Goal: Information Seeking & Learning: Learn about a topic

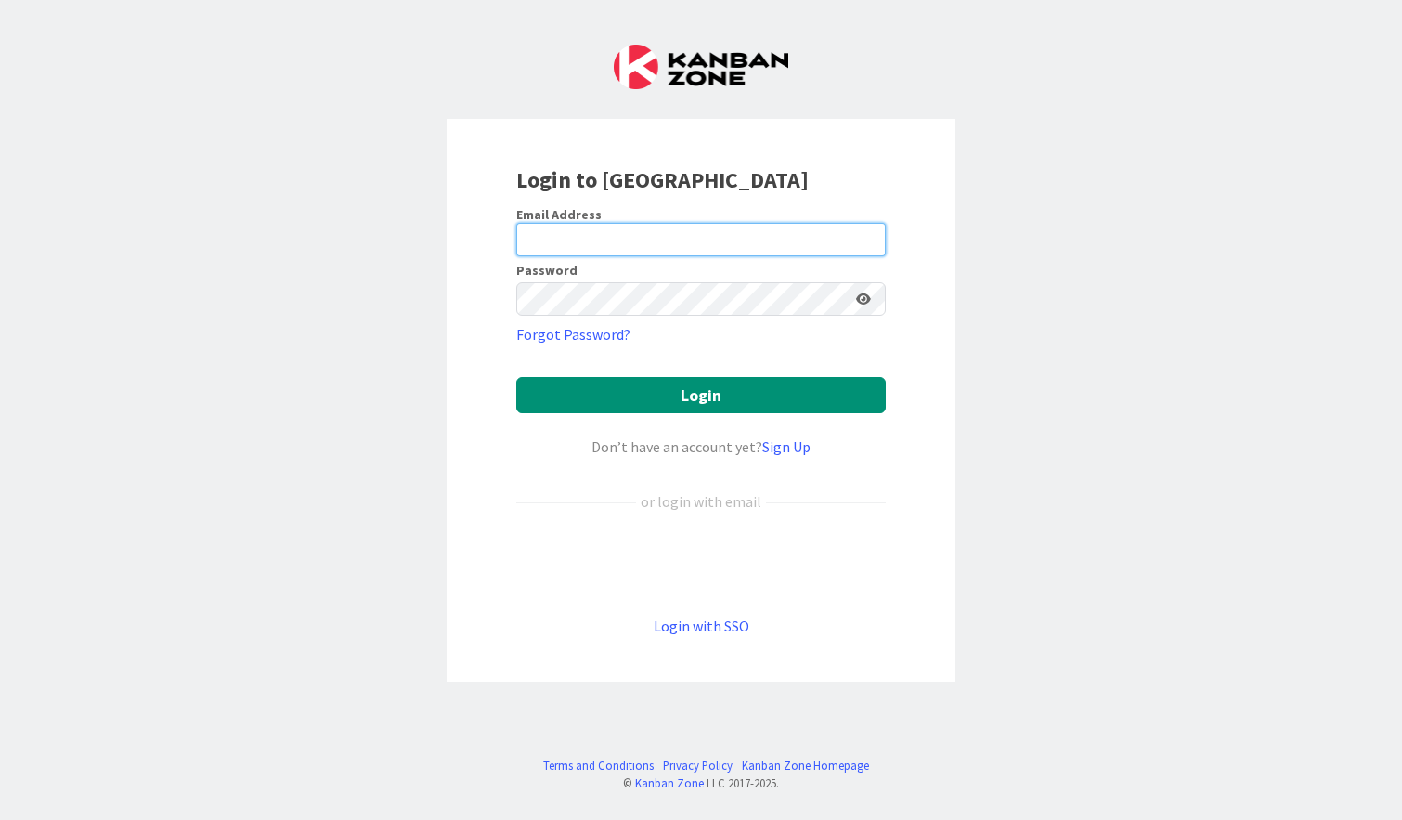
click at [690, 244] on input "email" at bounding box center [701, 239] width 370 height 33
type input "[EMAIL_ADDRESS][PERSON_NAME][DOMAIN_NAME]"
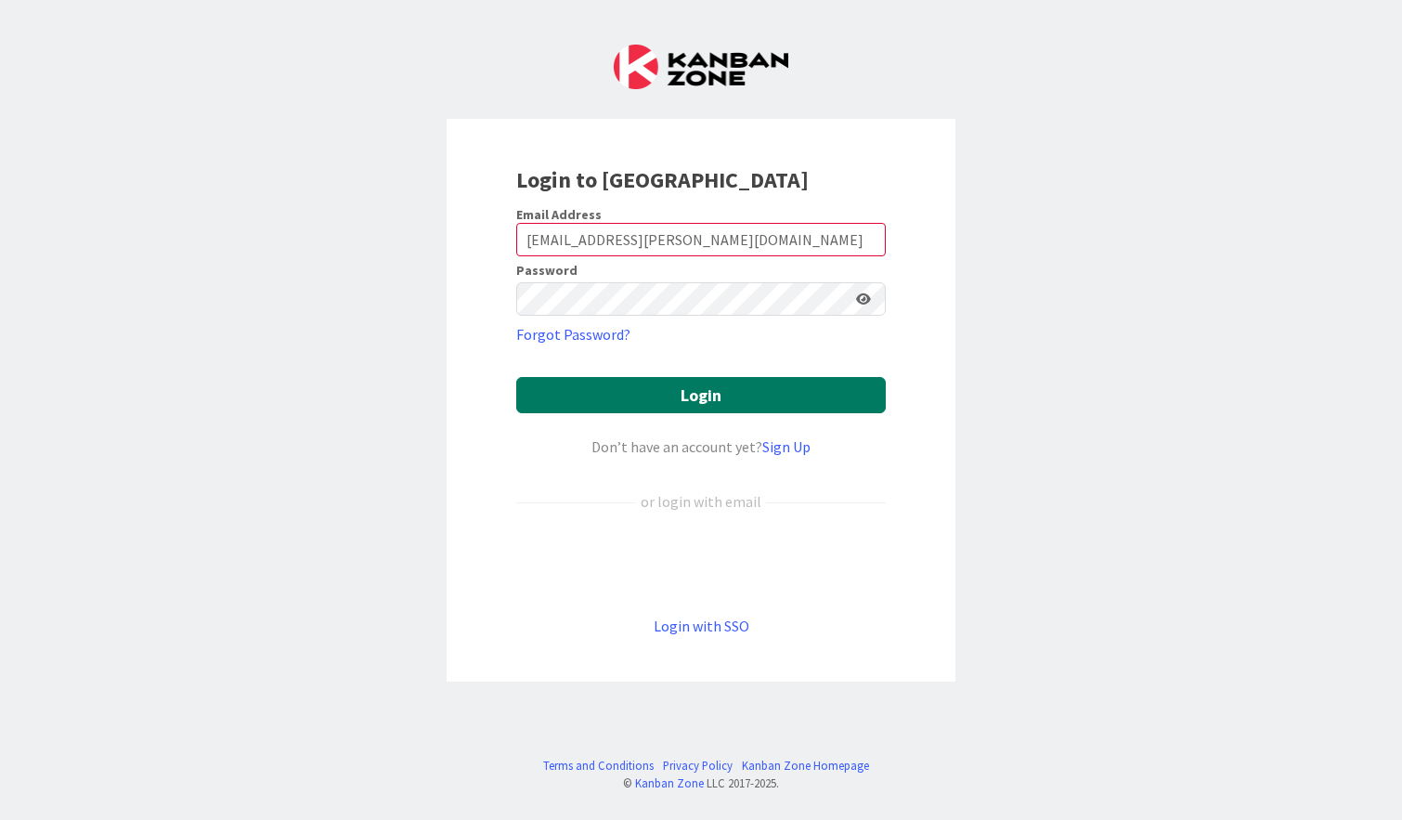
click at [723, 405] on button "Login" at bounding box center [701, 395] width 370 height 36
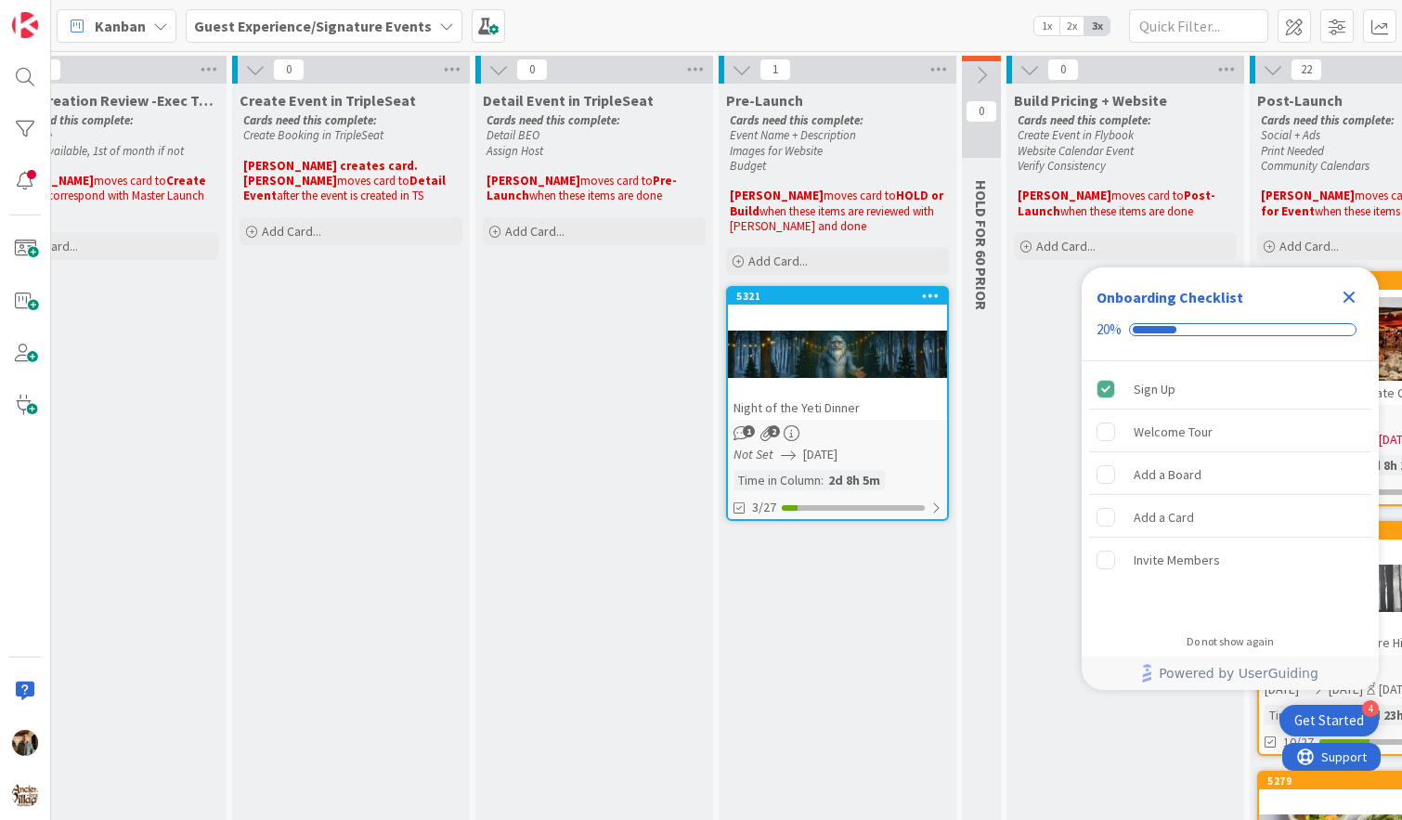
scroll to position [0, 367]
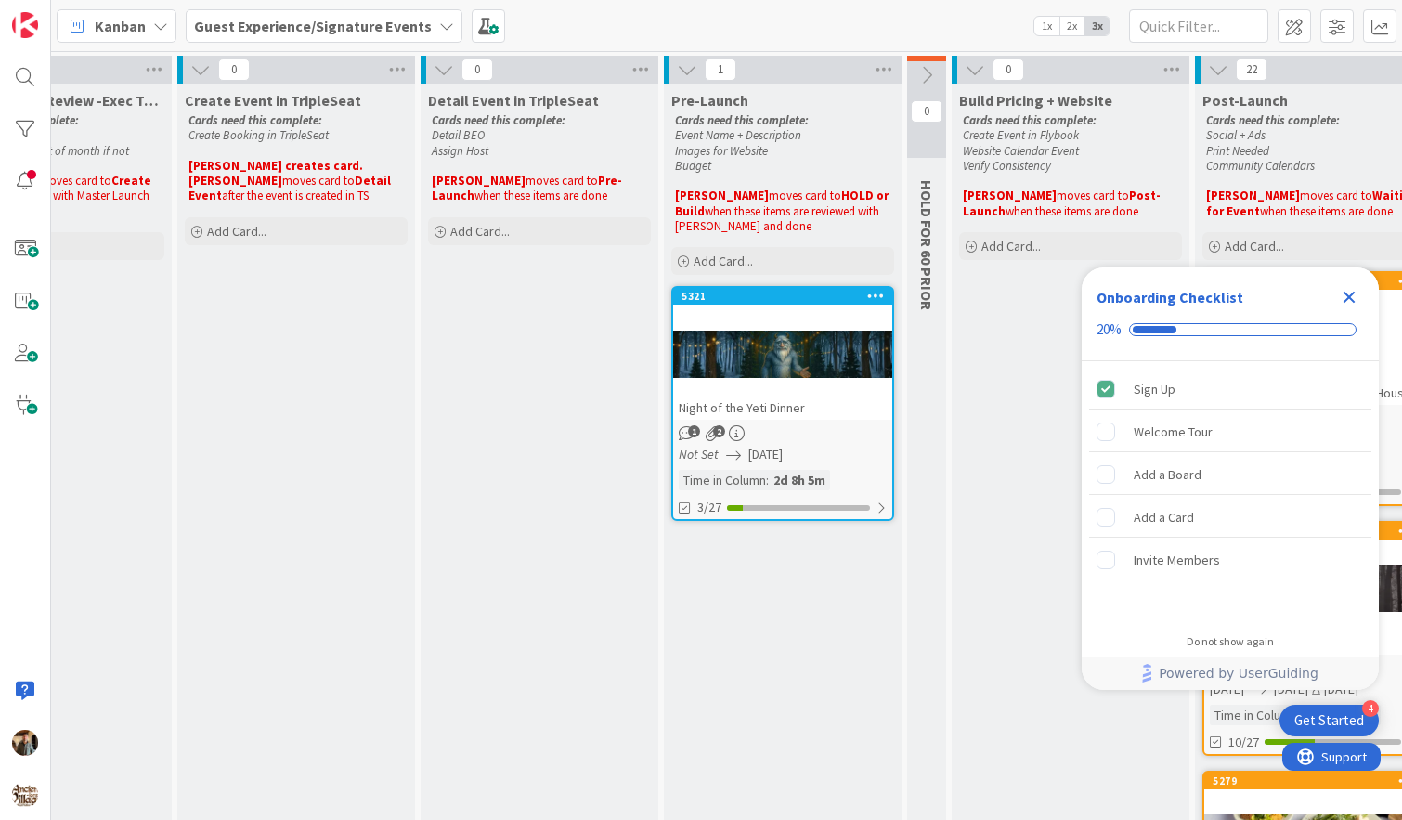
click at [816, 345] on div at bounding box center [782, 354] width 219 height 84
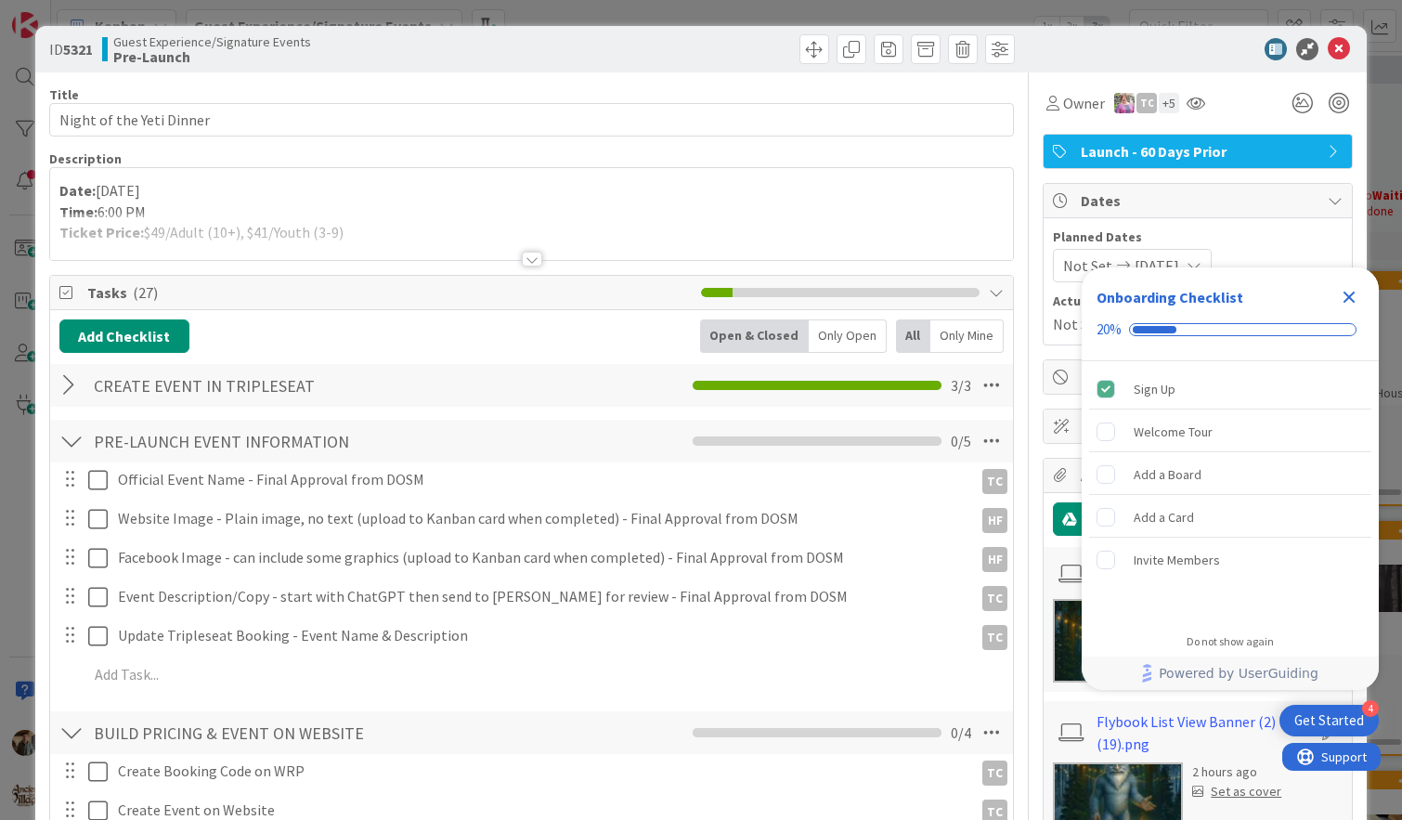
click at [1355, 303] on icon "Close Checklist" at bounding box center [1349, 297] width 22 height 22
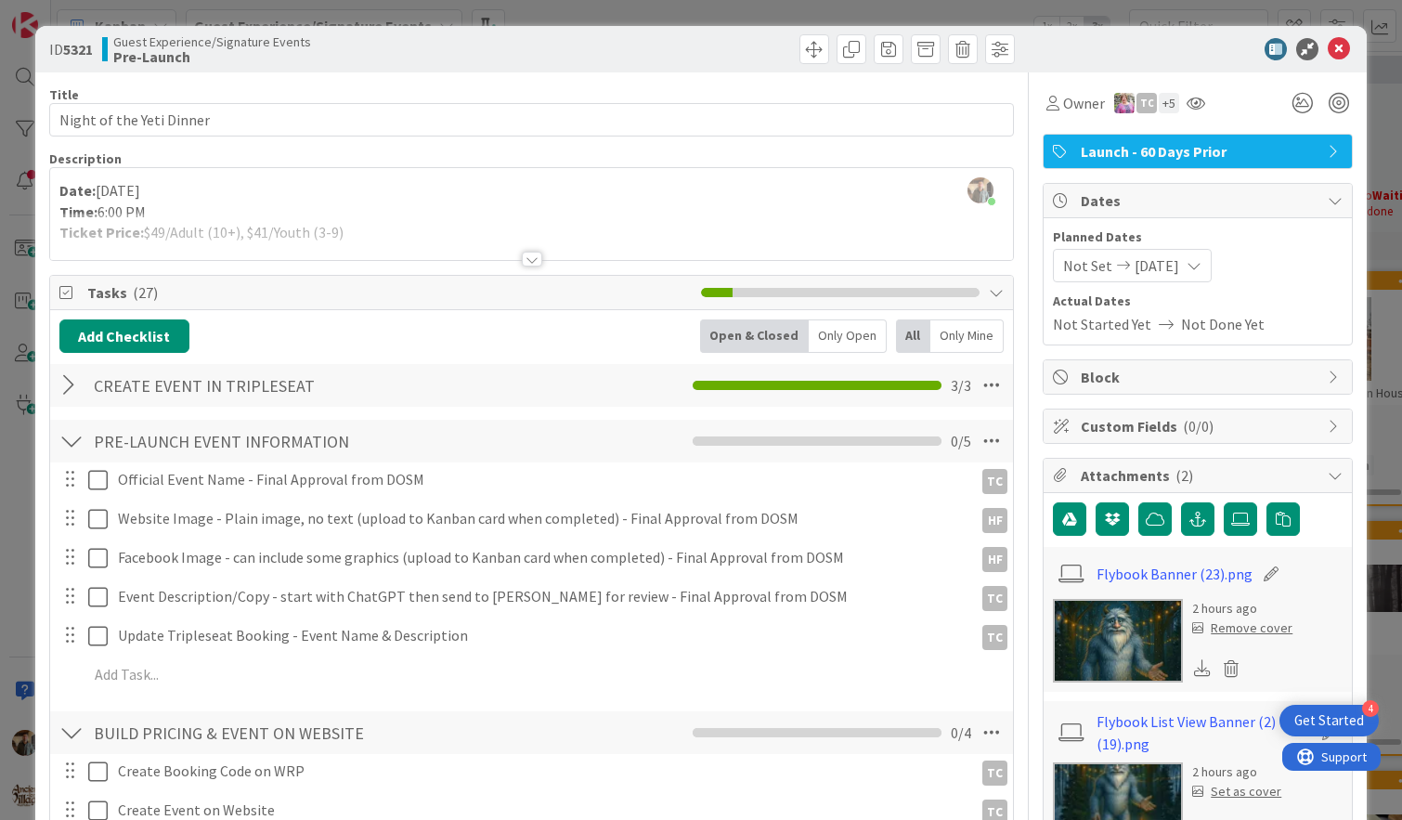
click at [1145, 643] on img at bounding box center [1118, 641] width 130 height 84
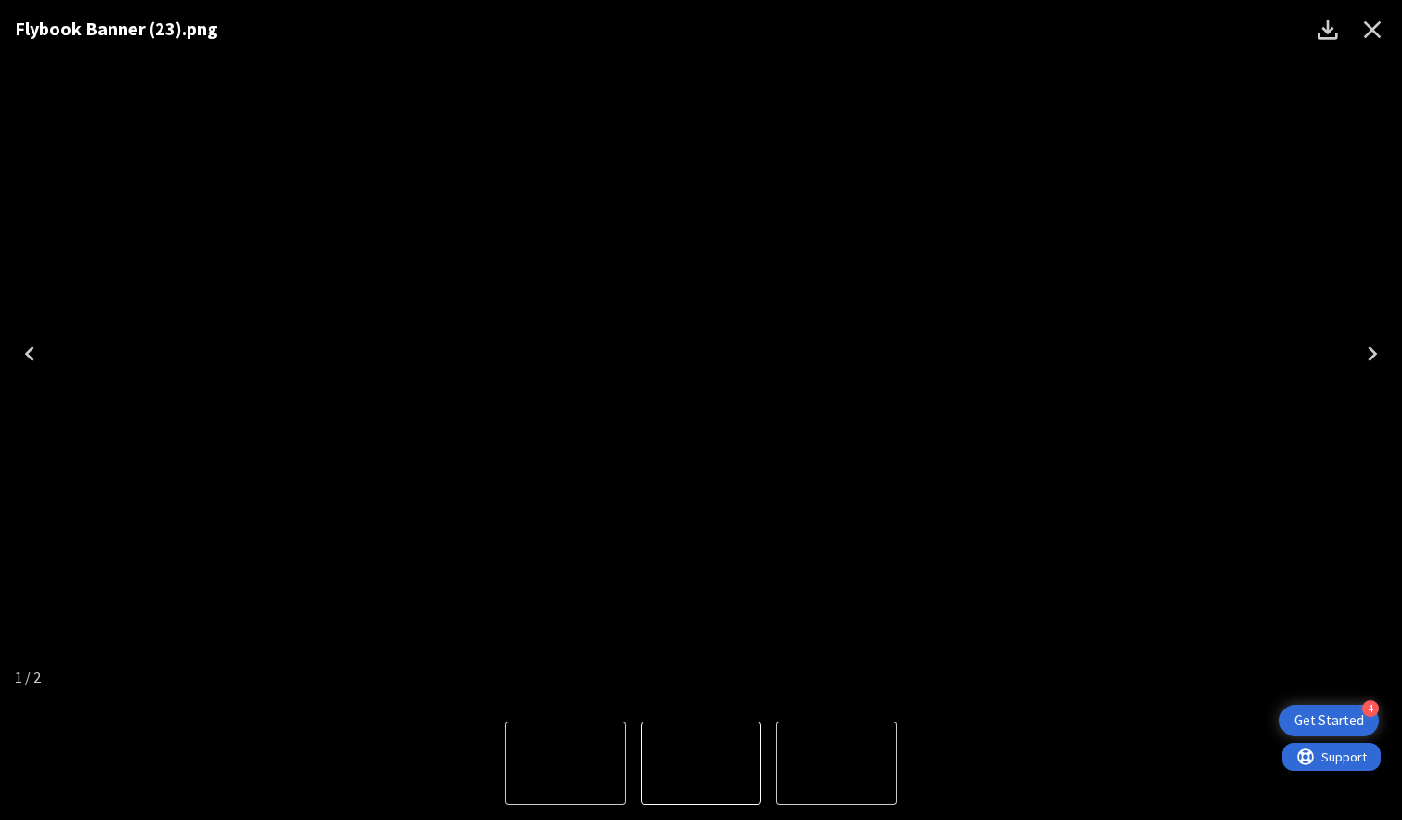
click at [836, 763] on img "2 of 2" at bounding box center [836, 763] width 0 height 0
click at [1370, 29] on icon "Close" at bounding box center [1373, 30] width 18 height 18
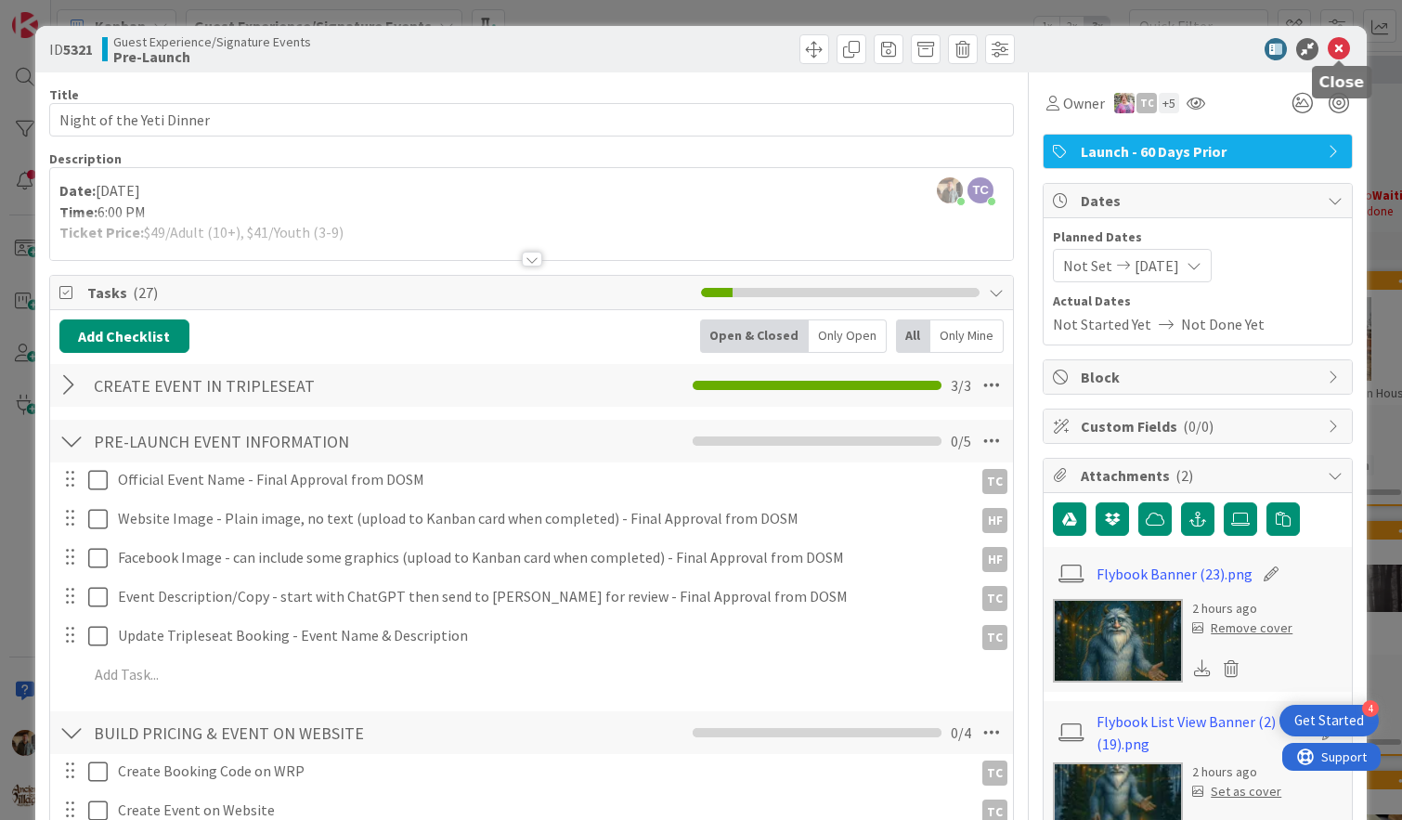
click at [1338, 52] on icon at bounding box center [1339, 49] width 22 height 22
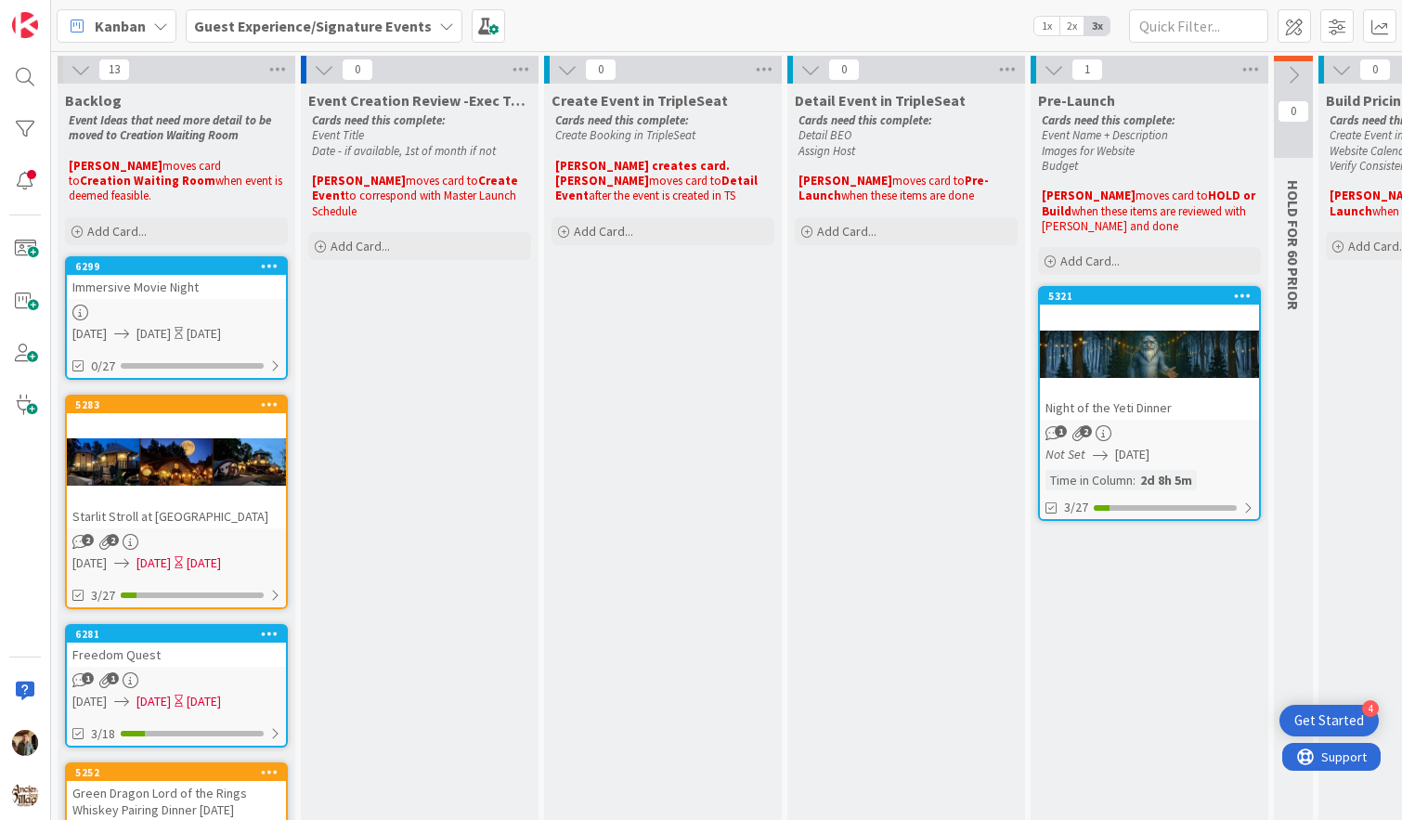
click at [1194, 388] on div at bounding box center [1149, 354] width 219 height 84
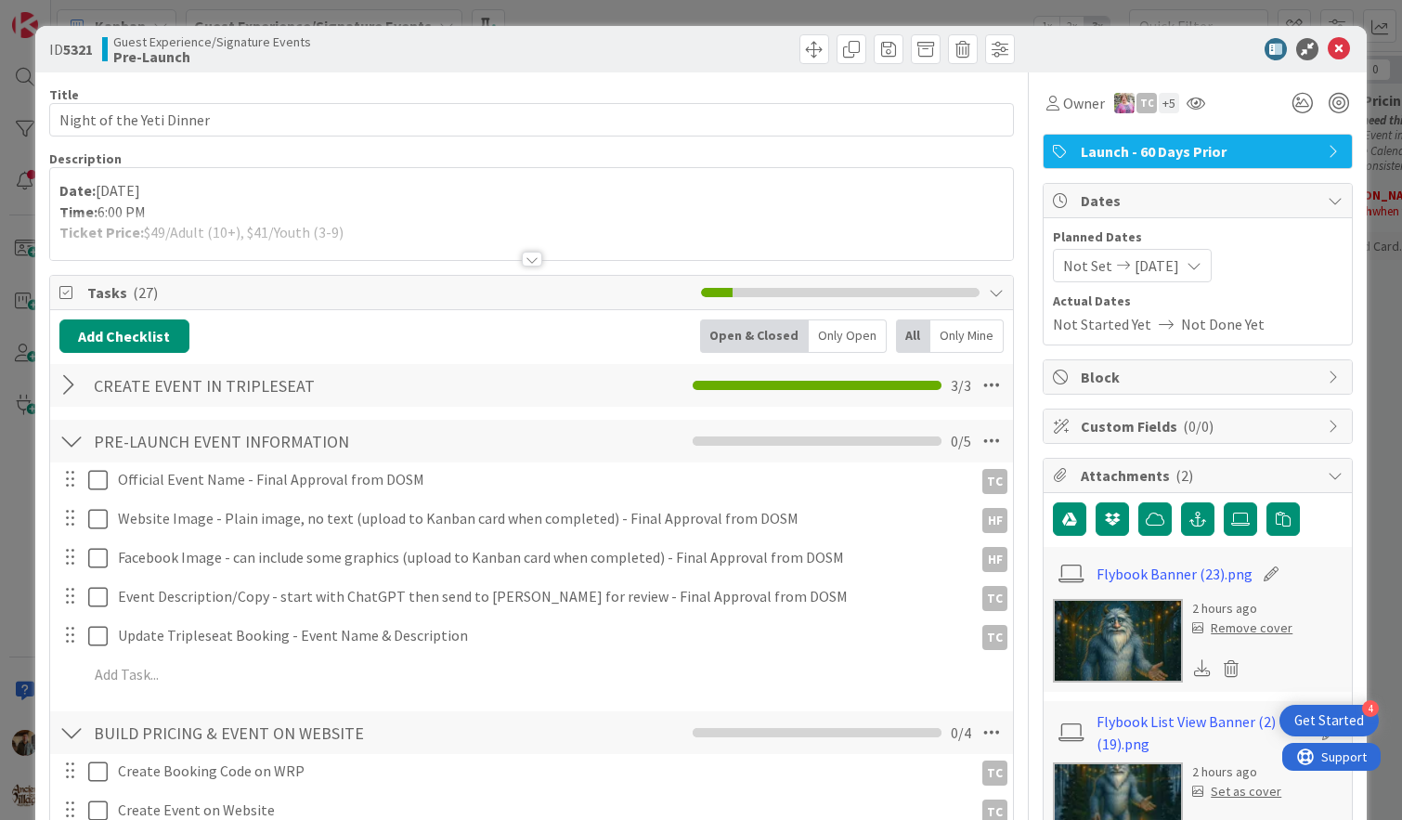
click at [533, 257] on div at bounding box center [532, 259] width 20 height 15
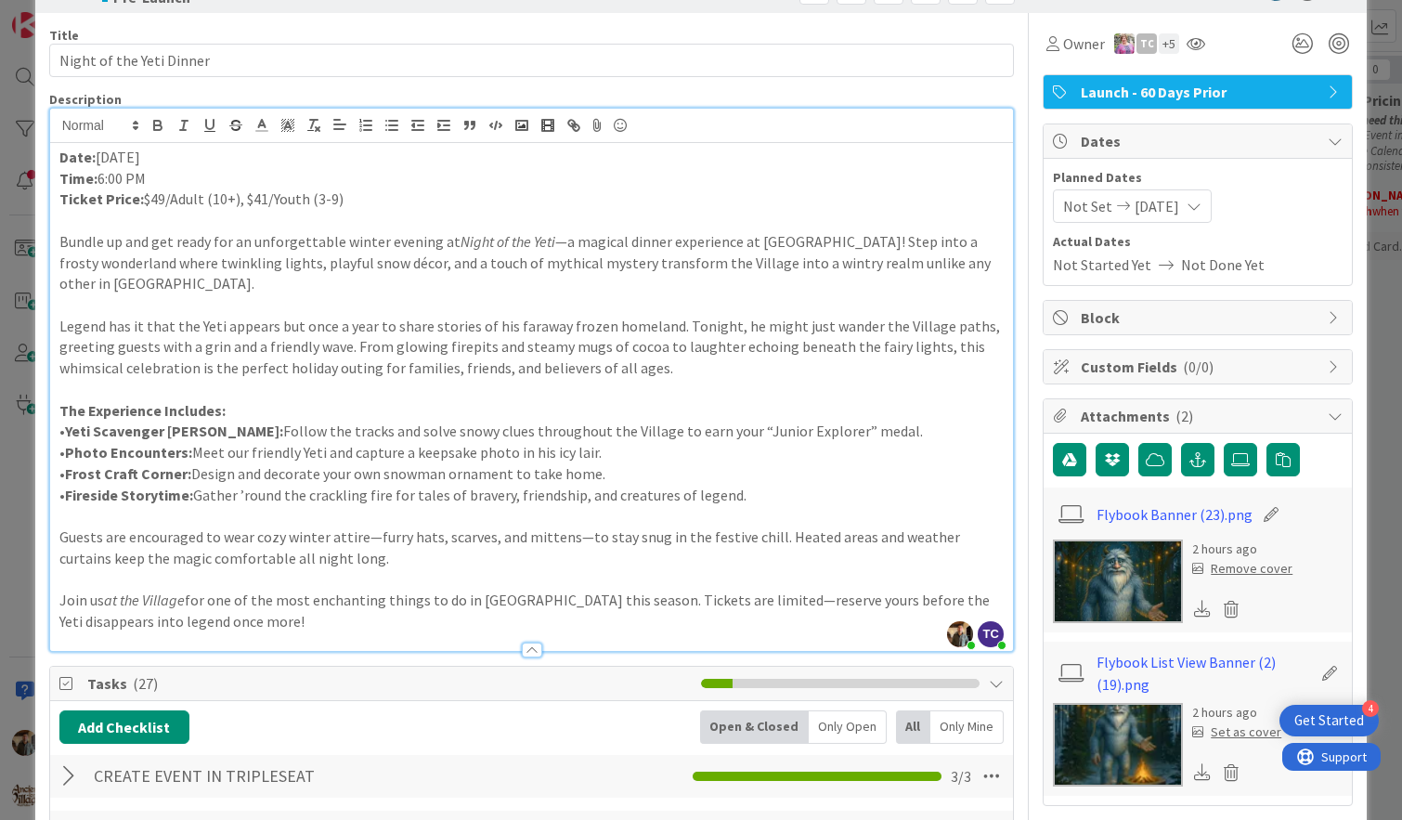
scroll to position [61, 0]
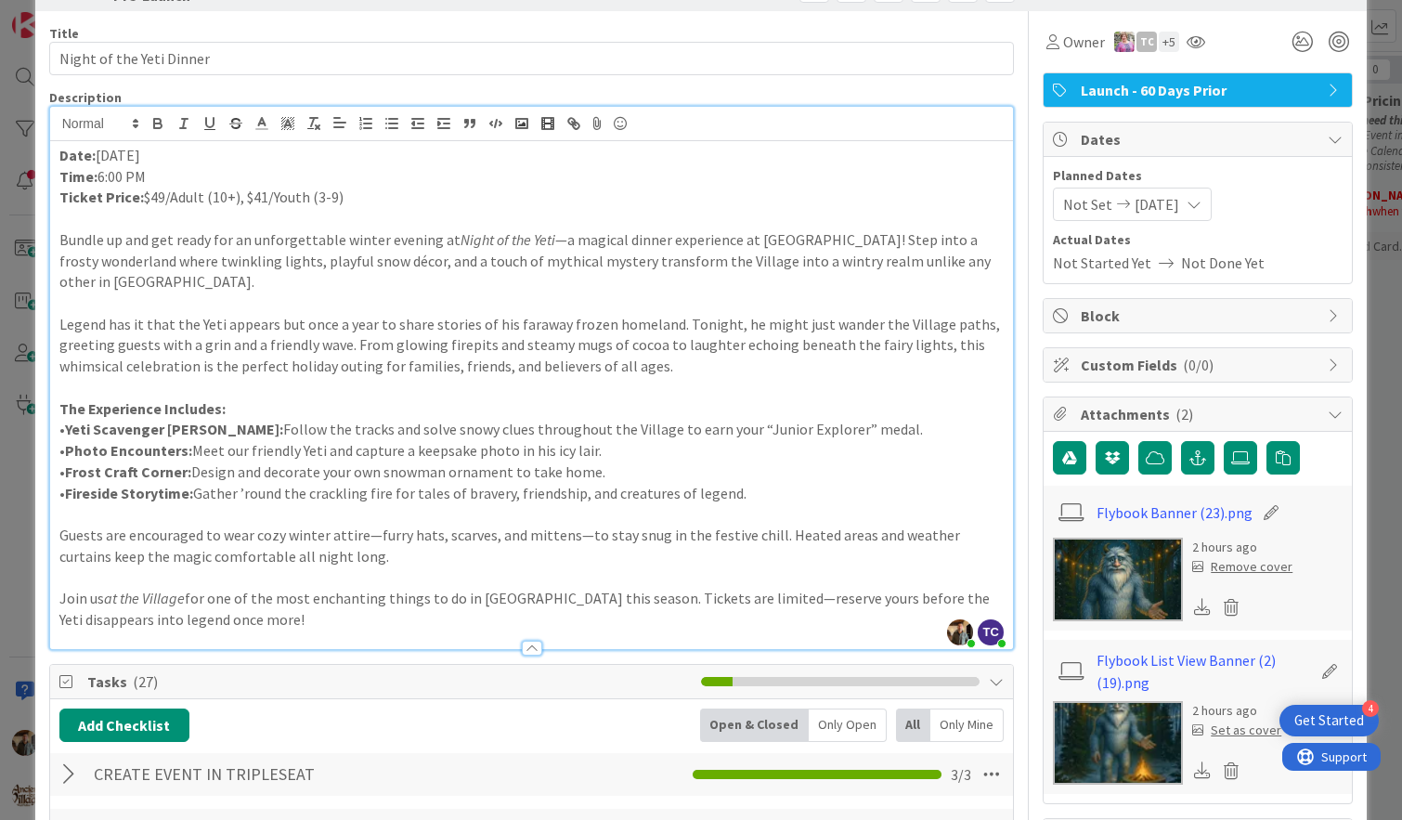
click at [85, 300] on p at bounding box center [531, 302] width 945 height 21
click at [79, 220] on p at bounding box center [531, 218] width 945 height 21
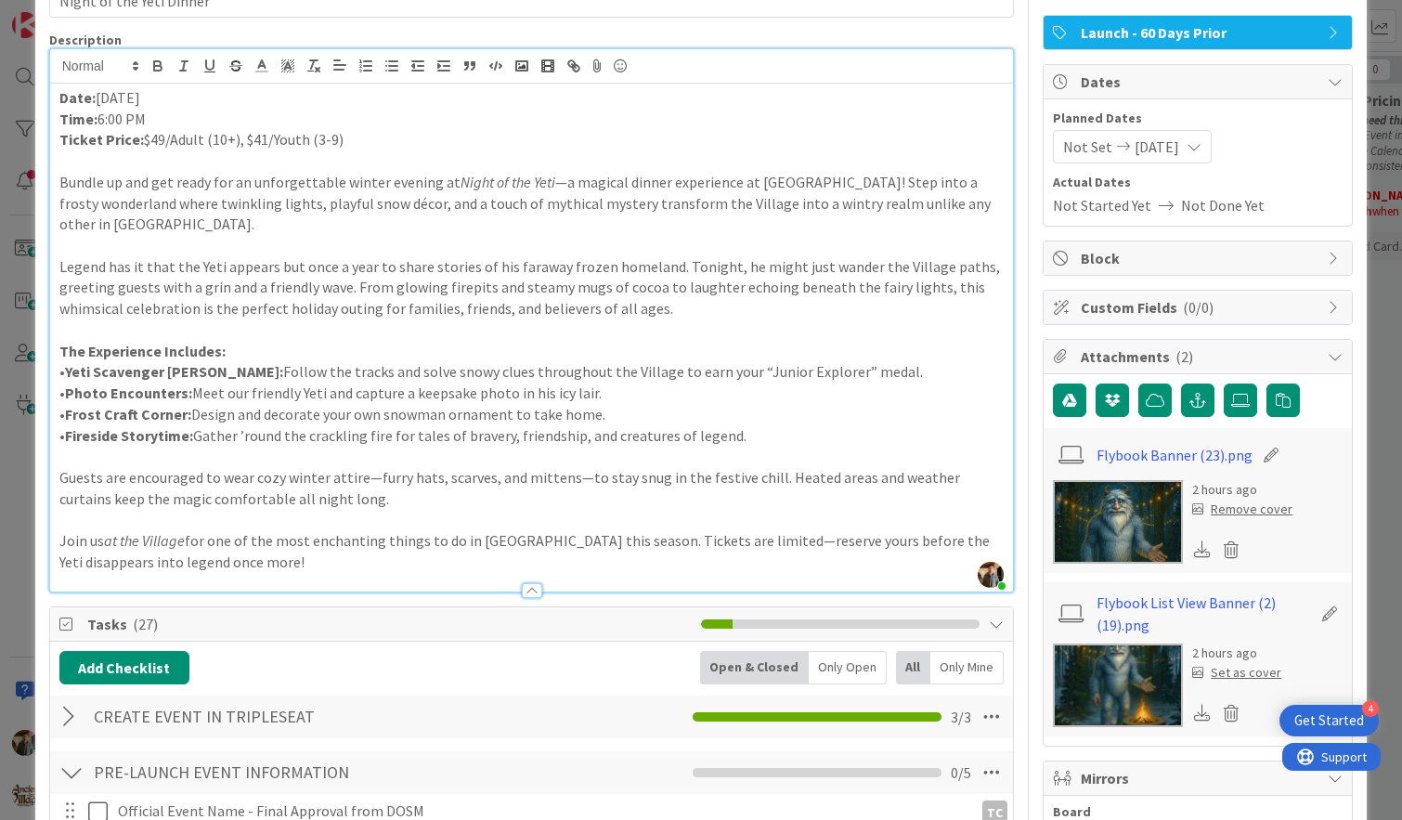
scroll to position [130, 0]
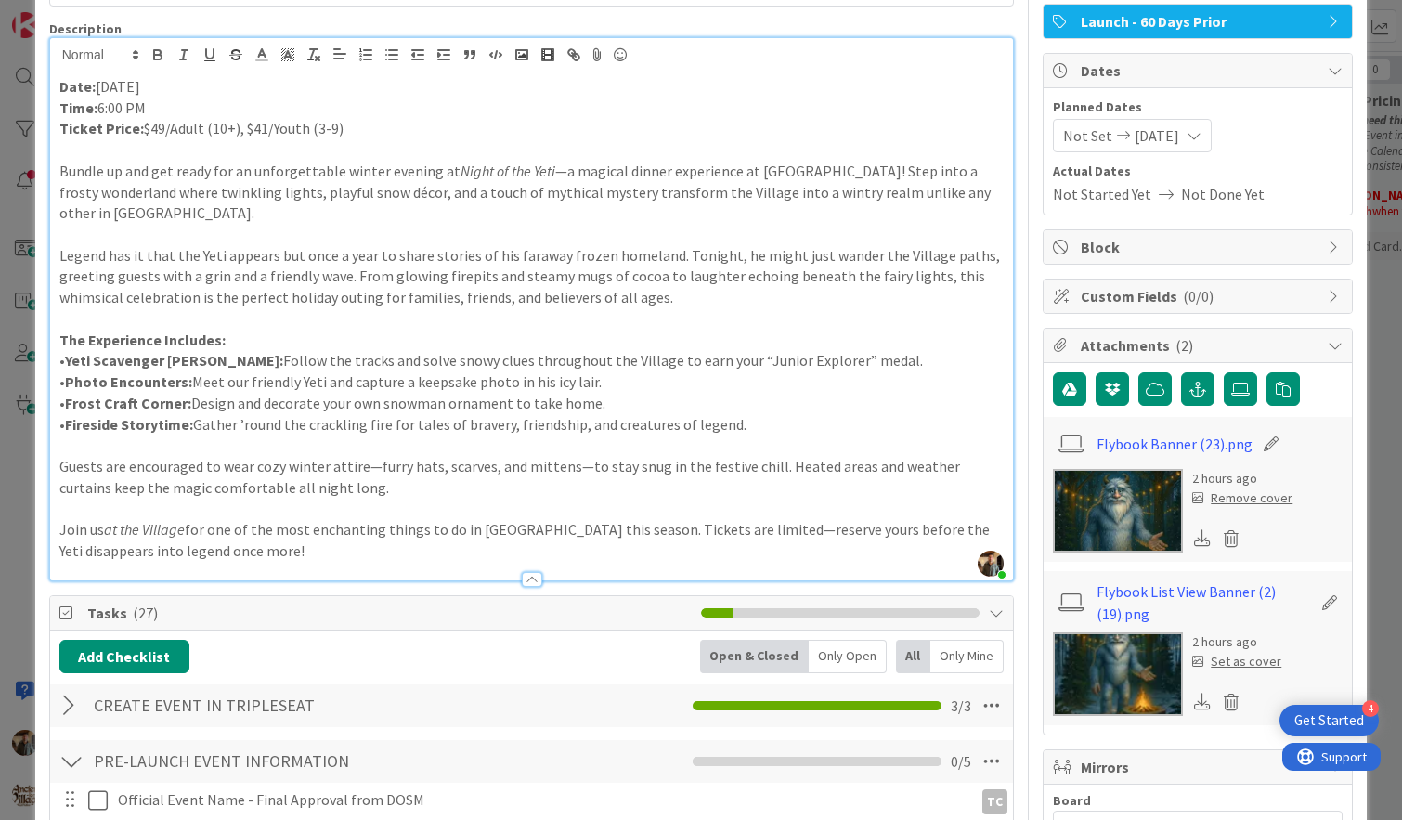
click at [68, 235] on p at bounding box center [531, 234] width 945 height 21
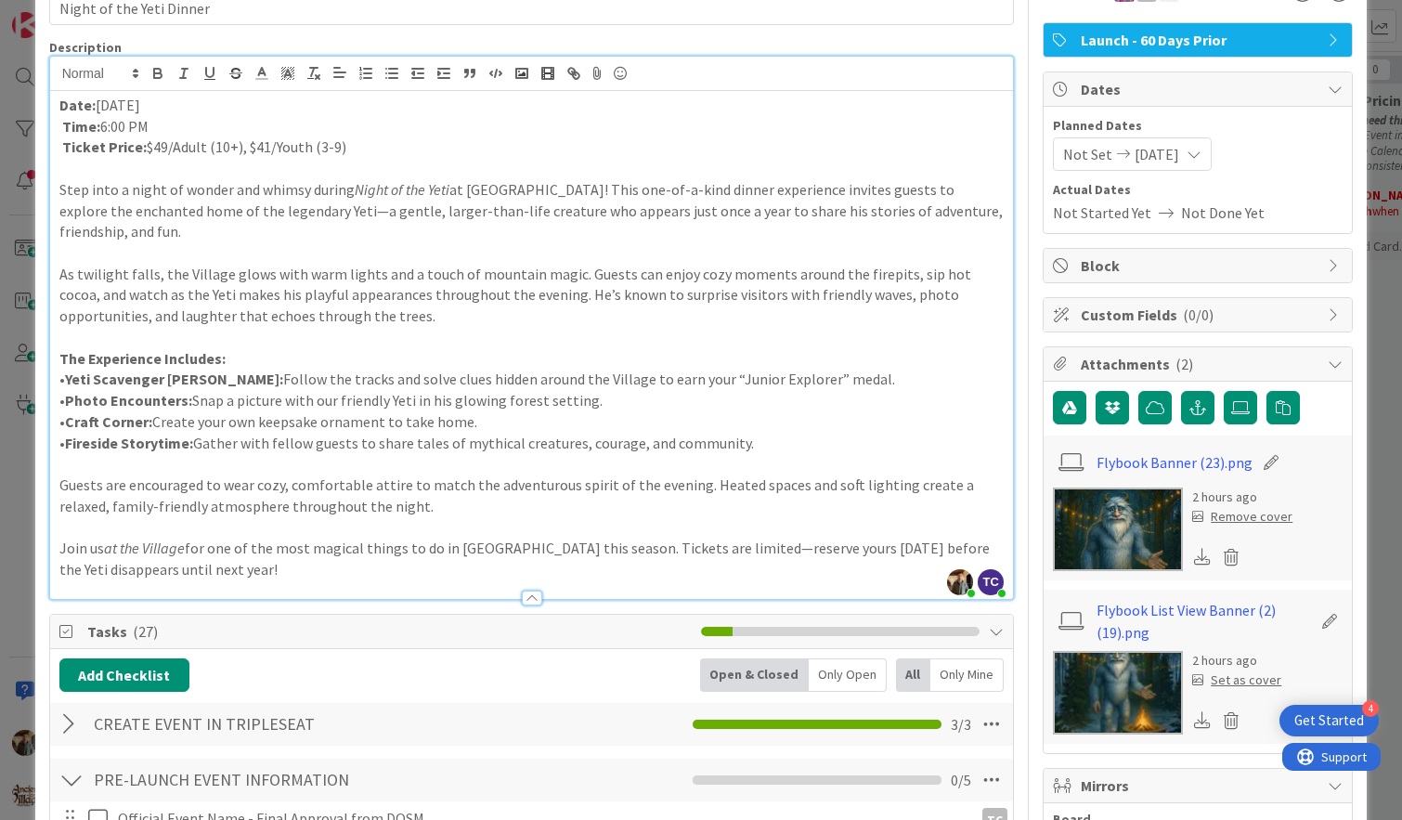
scroll to position [107, 0]
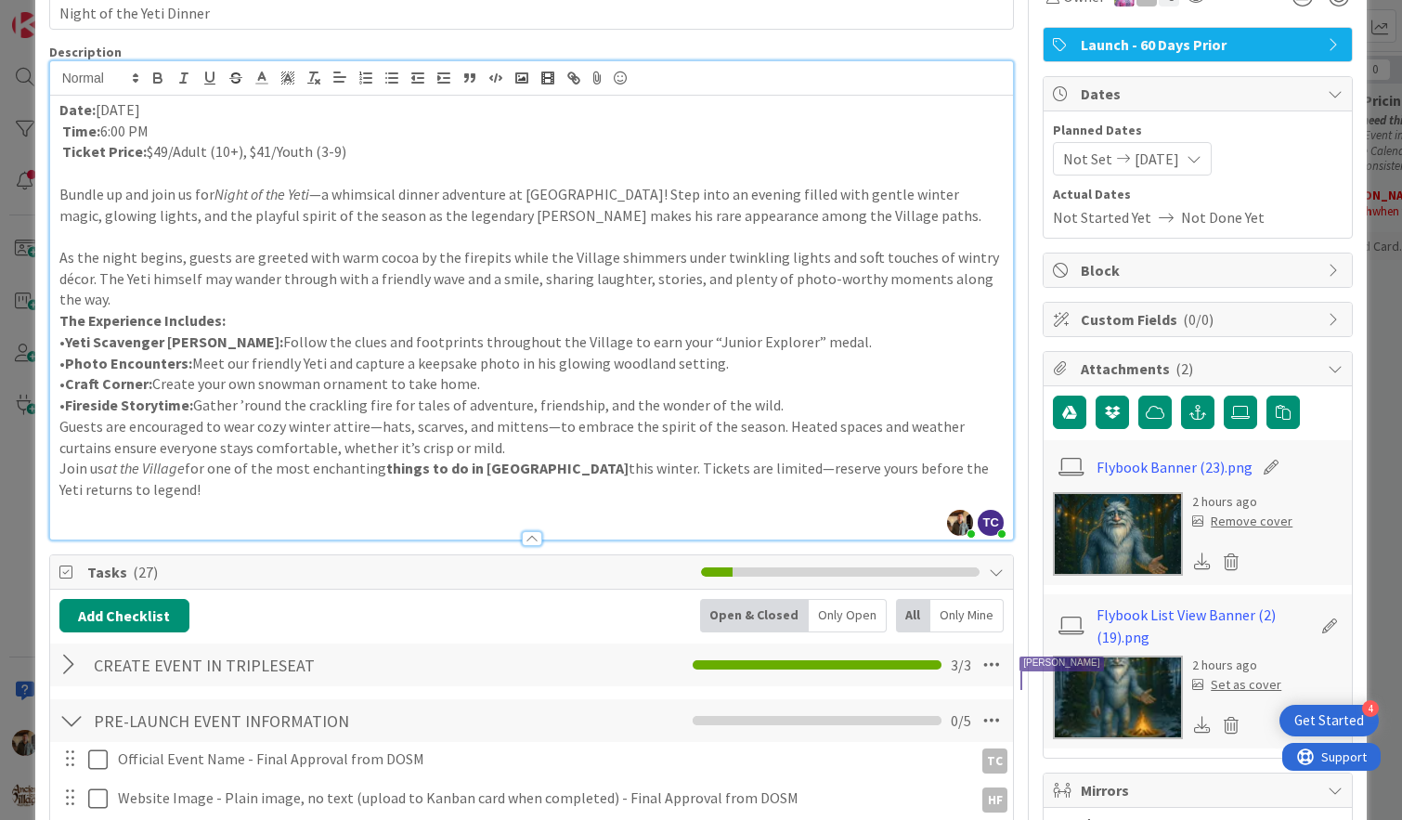
click at [157, 195] on p "Bundle up and join us for Night of the Yeti —a whimsical dinner adventure at [G…" at bounding box center [531, 205] width 945 height 42
click at [794, 195] on p "Join us for Night of the Yeti —a whimsical dinner adventure at [GEOGRAPHIC_DATA…" at bounding box center [531, 205] width 945 height 42
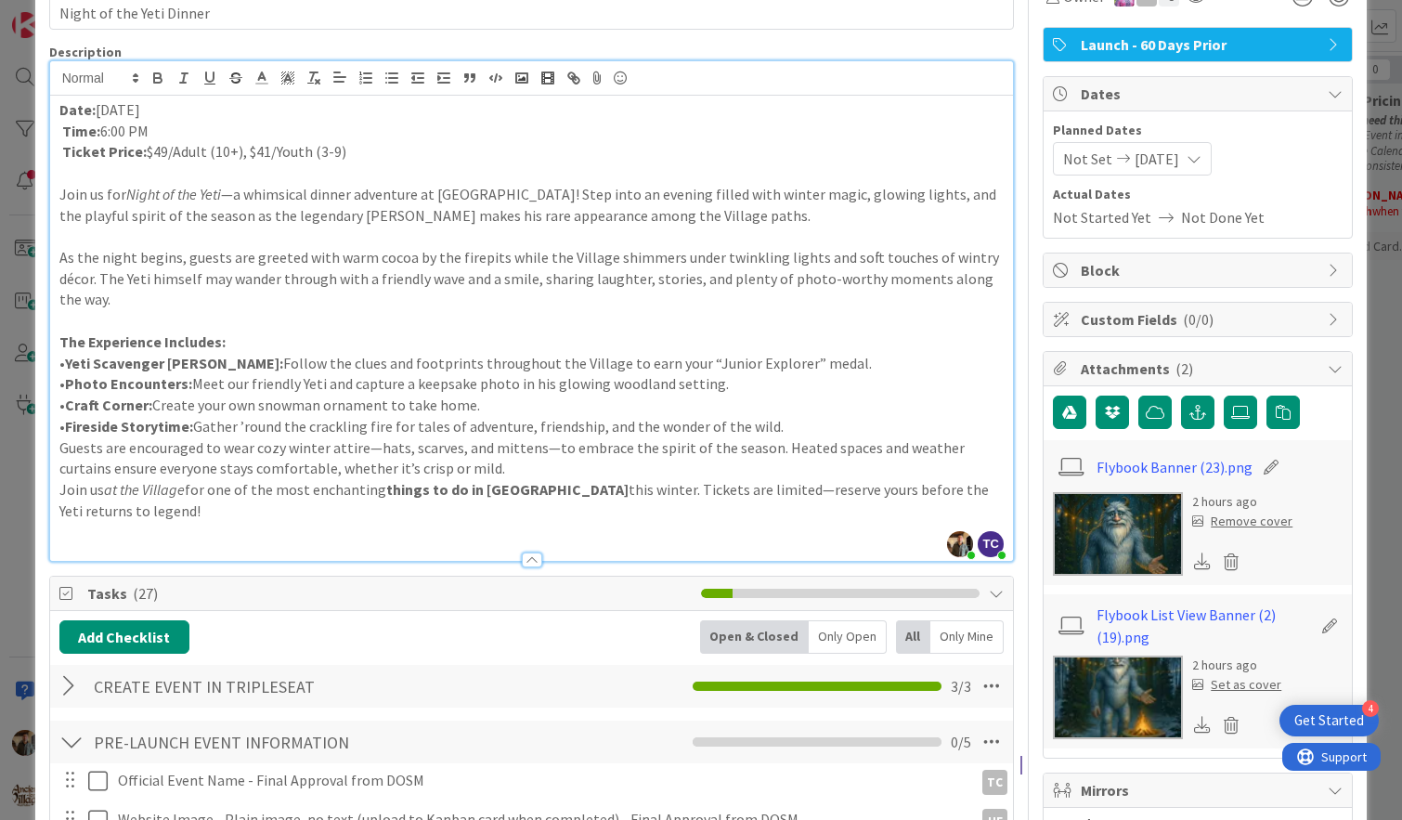
click at [745, 216] on p "Join us for Night of the Yeti —a whimsical dinner adventure at [GEOGRAPHIC_DATA…" at bounding box center [531, 205] width 945 height 42
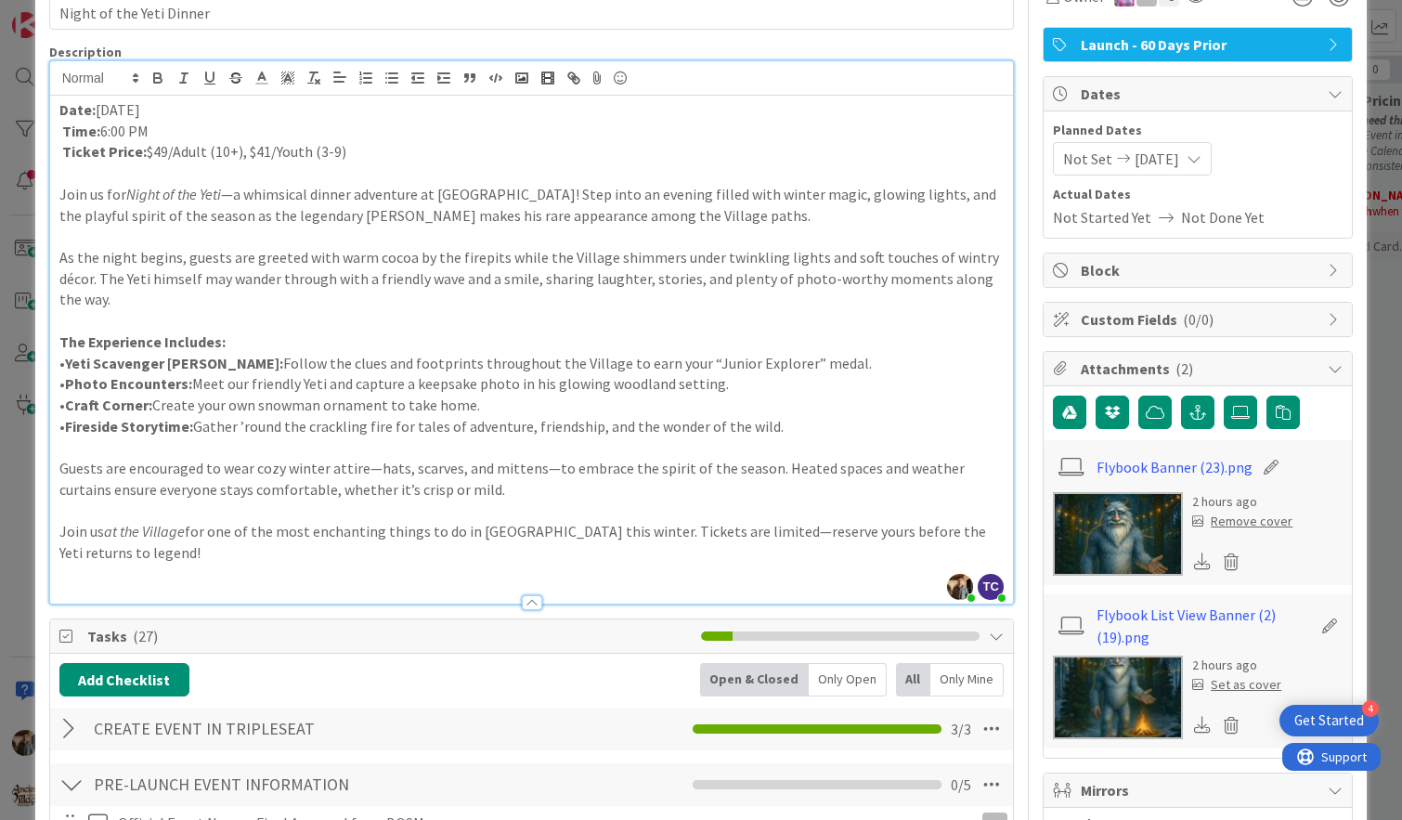
click at [667, 353] on p "• Yeti Scavenger [PERSON_NAME]: Follow the clues and footprints throughout the …" at bounding box center [531, 363] width 945 height 21
click at [655, 310] on p at bounding box center [531, 320] width 945 height 21
click at [493, 395] on p "• Craft Corner: Create your own snowman ornament to take home." at bounding box center [531, 405] width 945 height 21
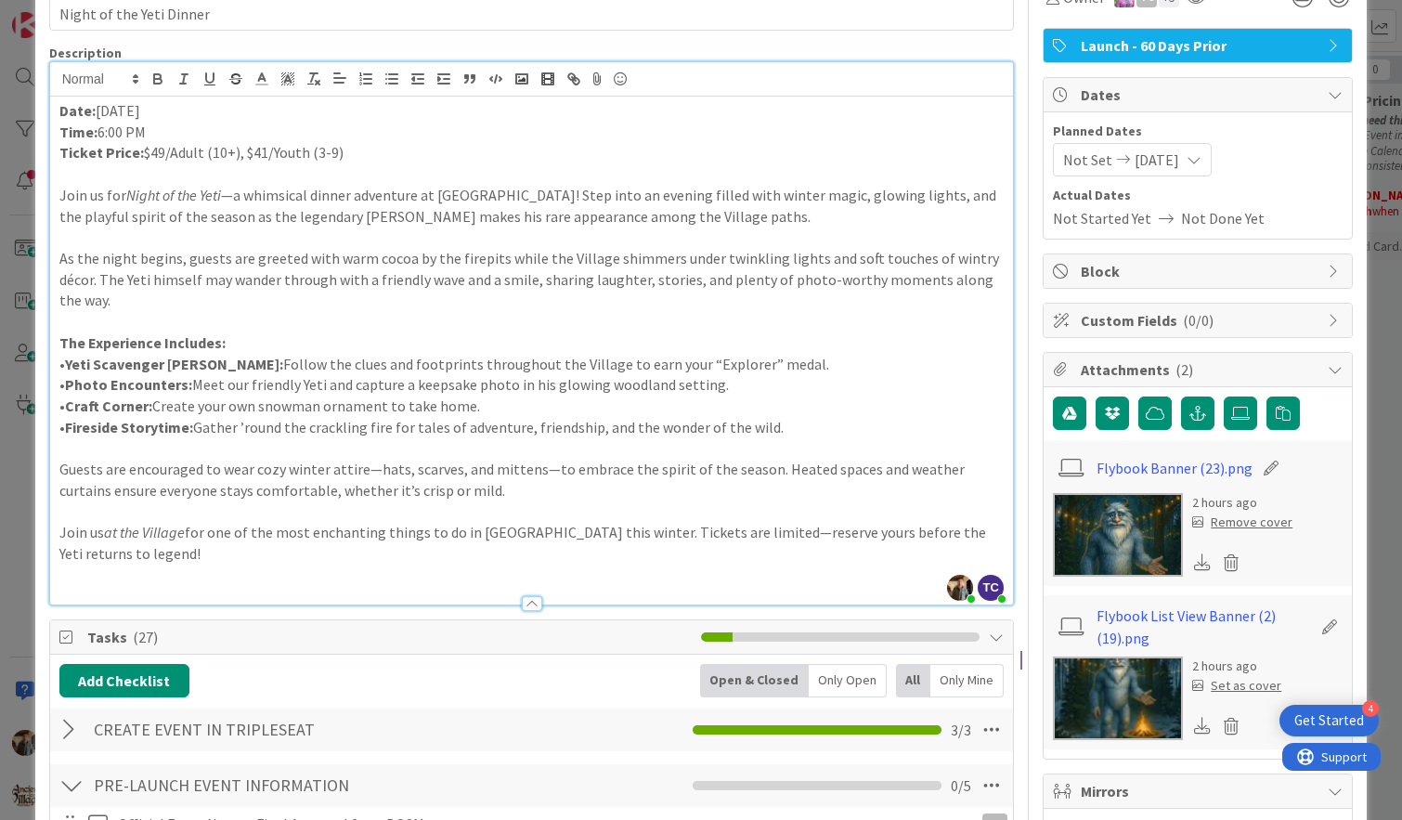
scroll to position [0, 0]
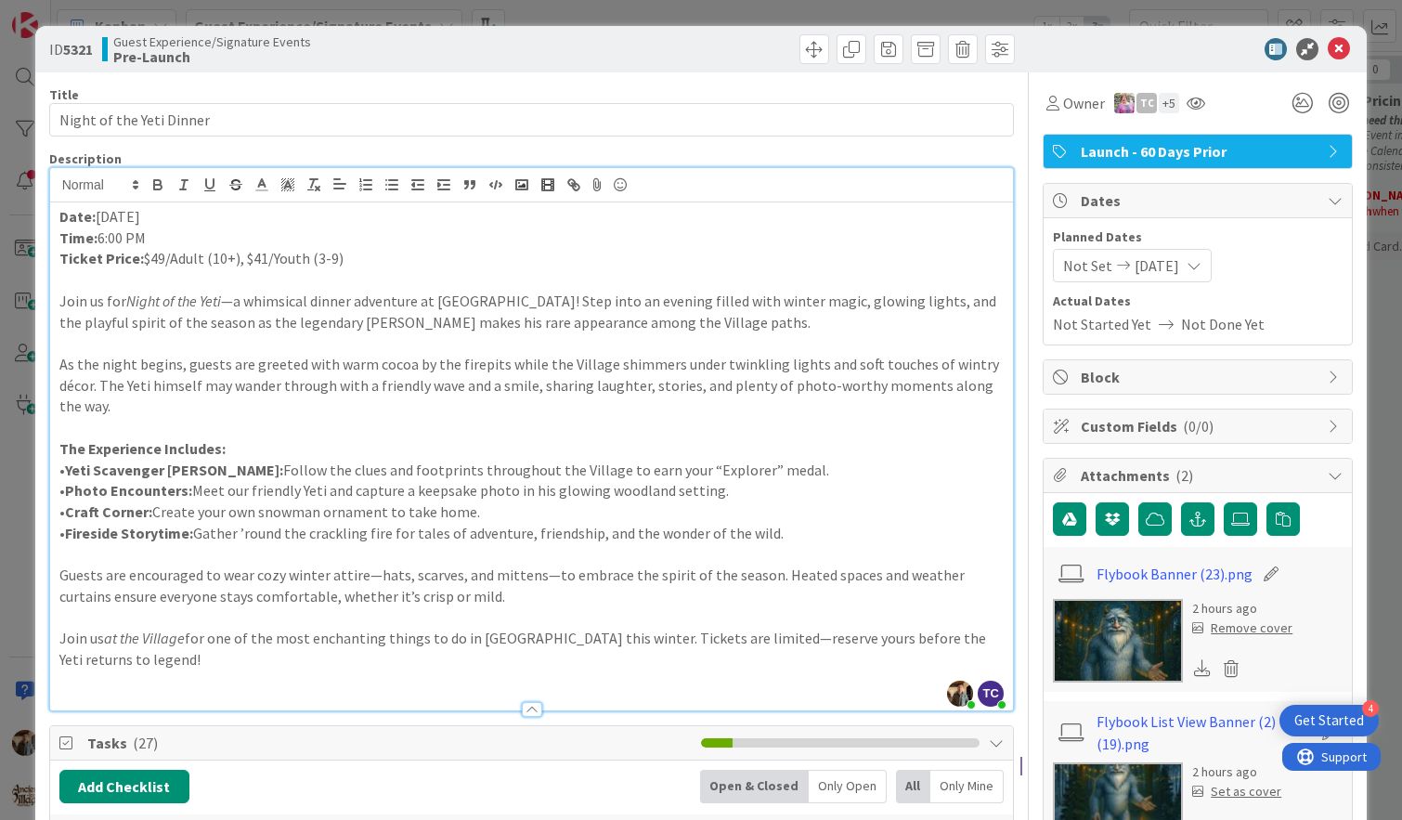
click at [88, 417] on p at bounding box center [531, 427] width 945 height 21
click at [1341, 47] on icon at bounding box center [1339, 49] width 22 height 22
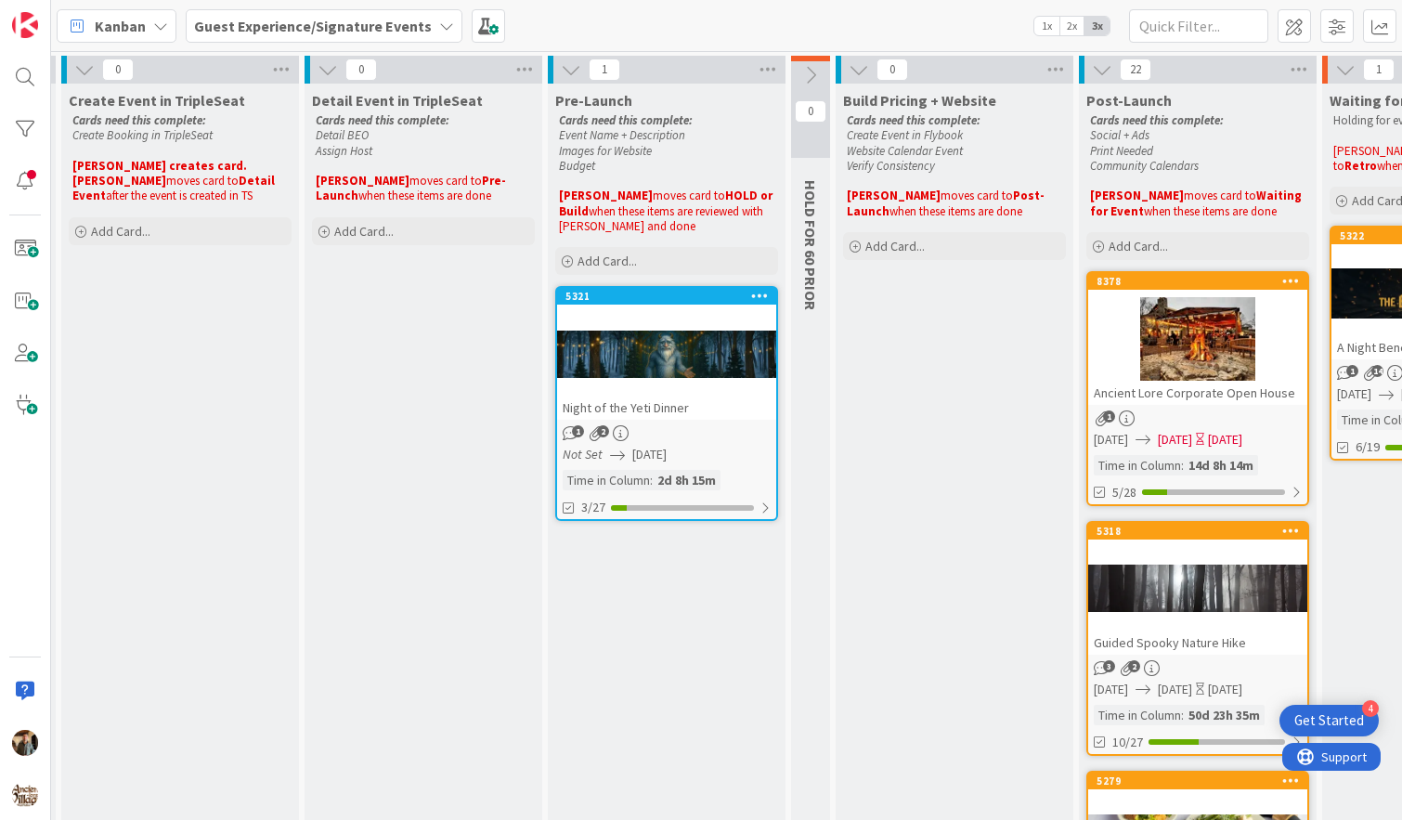
scroll to position [0, 481]
